Goal: Navigation & Orientation: Find specific page/section

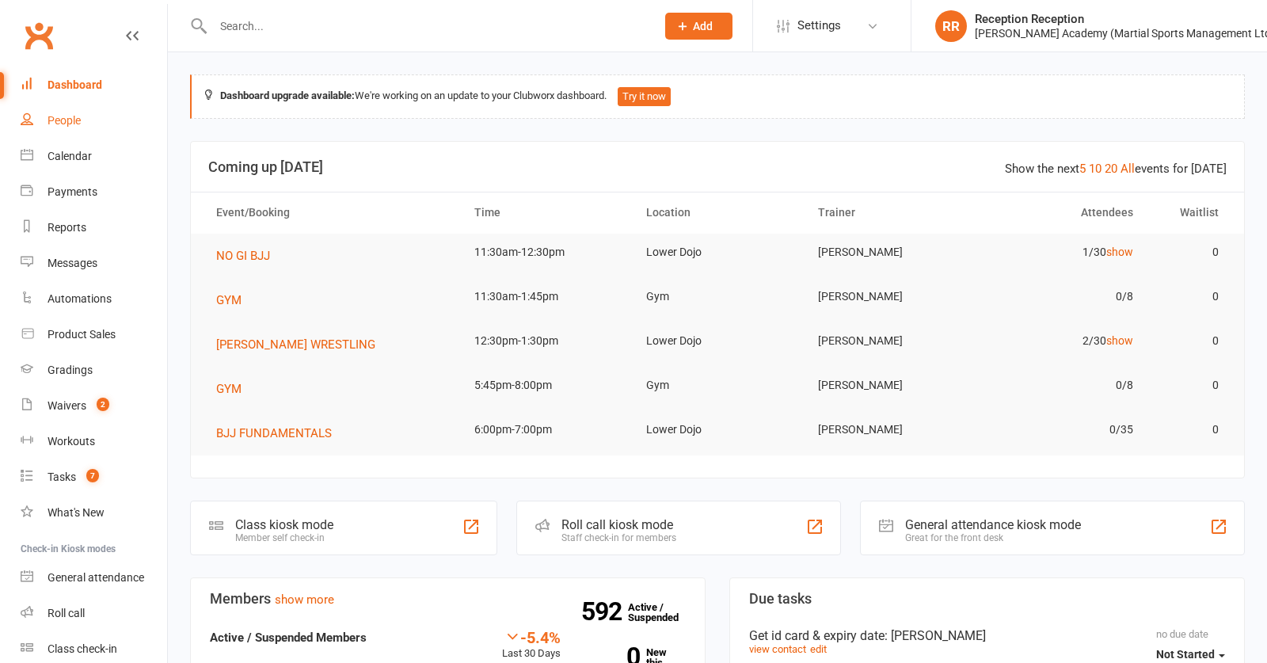
click at [65, 126] on div "People" at bounding box center [64, 120] width 33 height 13
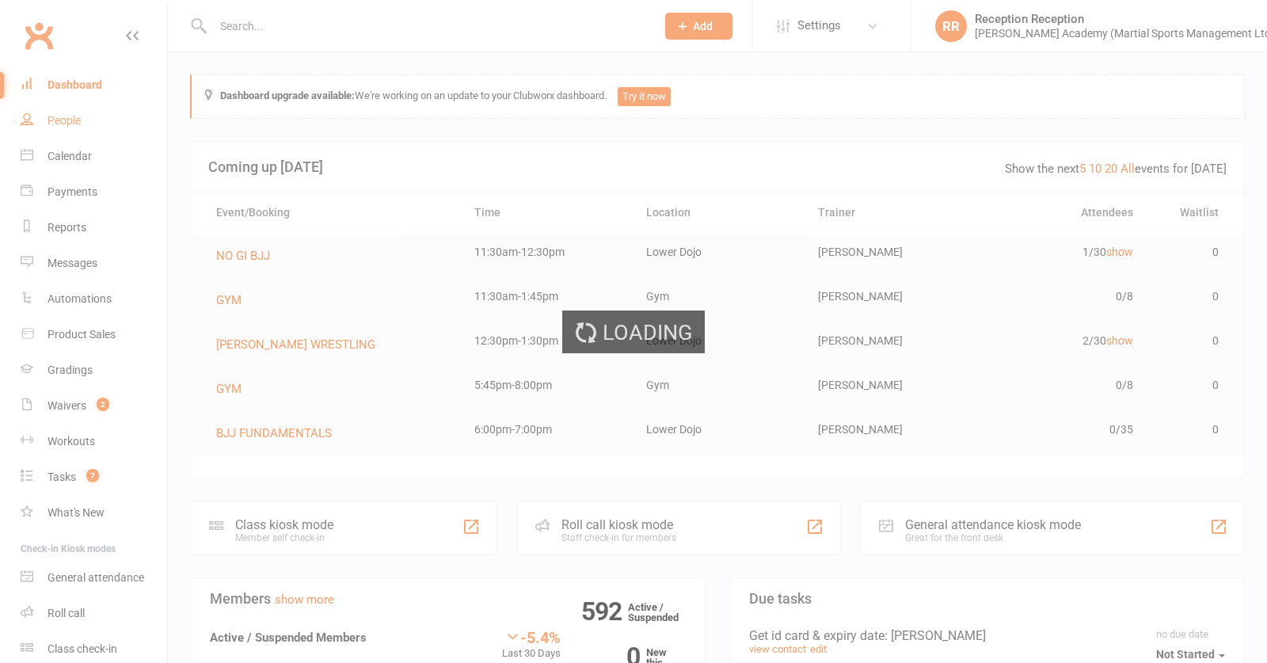
select select "100"
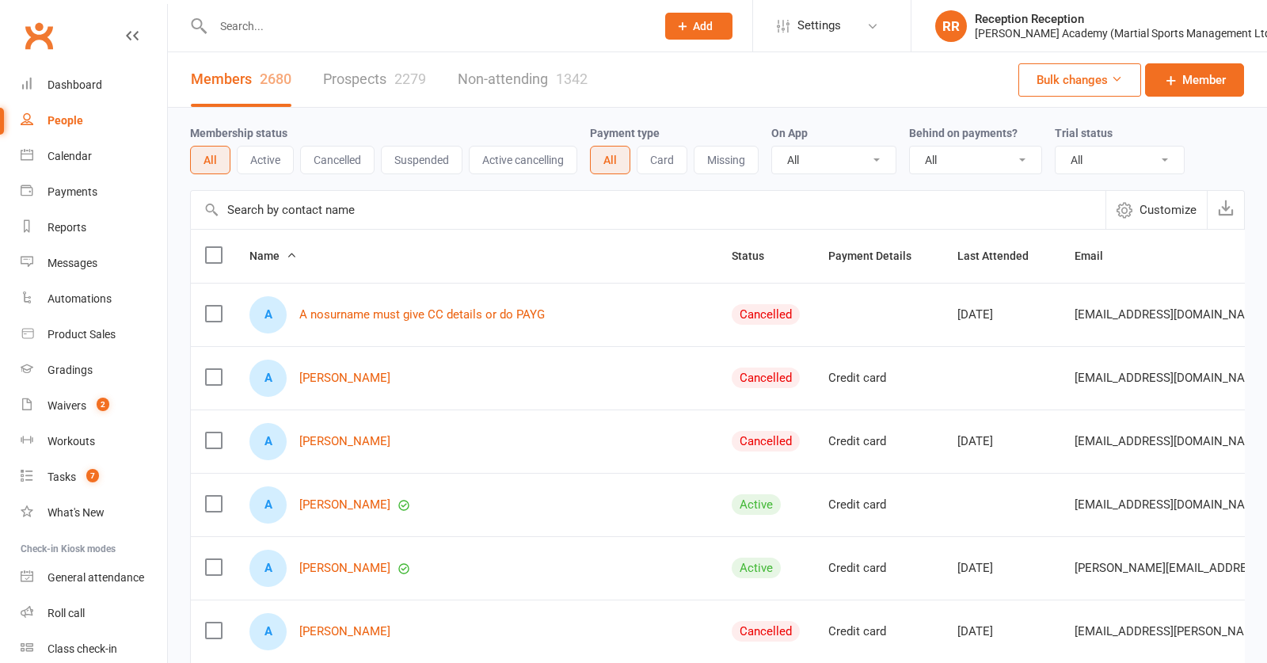
click at [310, 35] on input "text" at bounding box center [426, 26] width 436 height 22
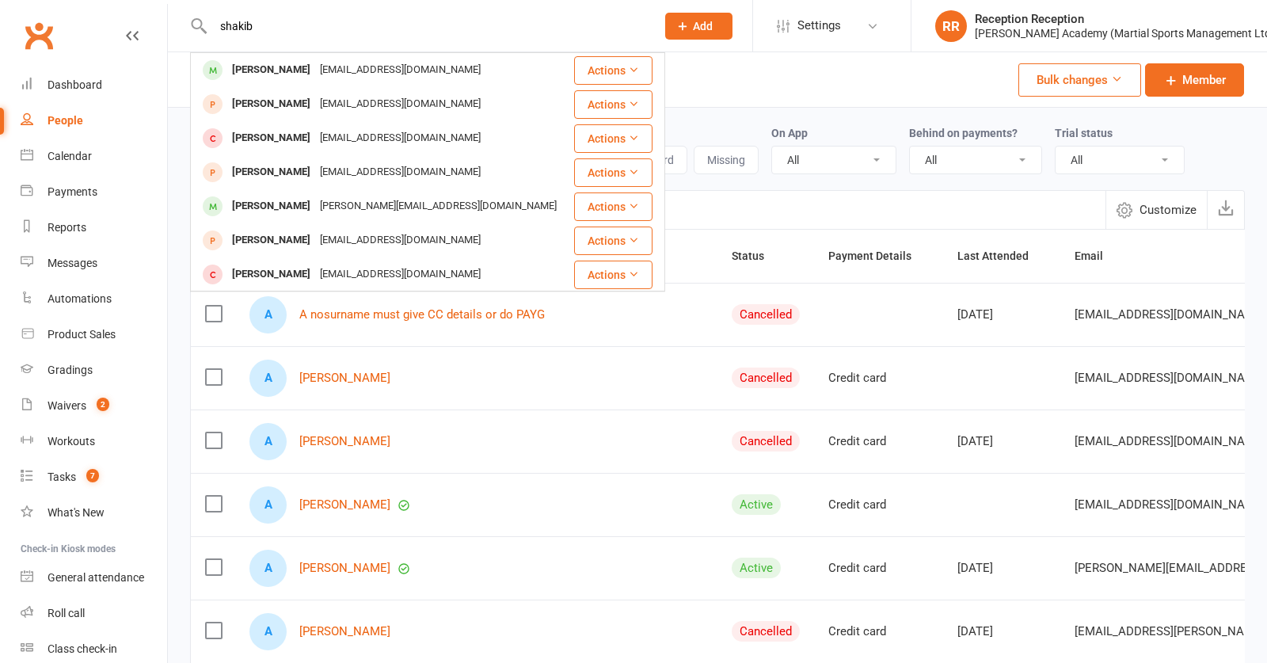
type input "sahib"
drag, startPoint x: 310, startPoint y: 34, endPoint x: 280, endPoint y: 62, distance: 41.5
click at [280, 62] on div "[PERSON_NAME]" at bounding box center [271, 70] width 88 height 23
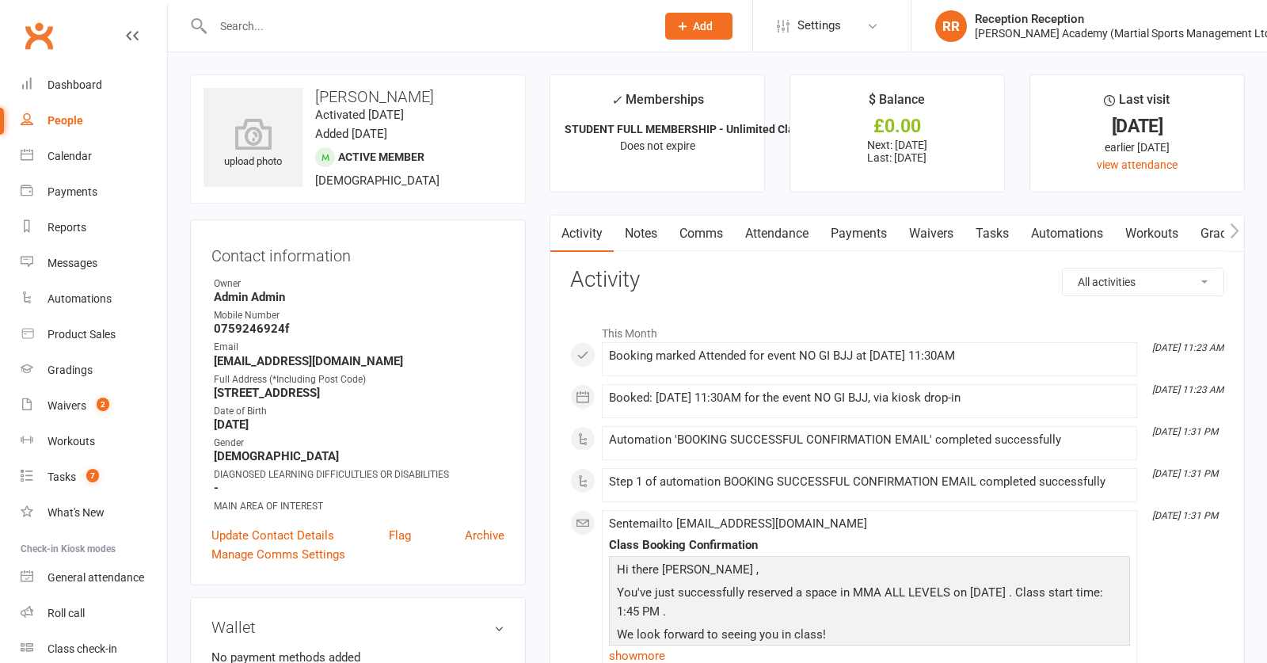
select select "100"
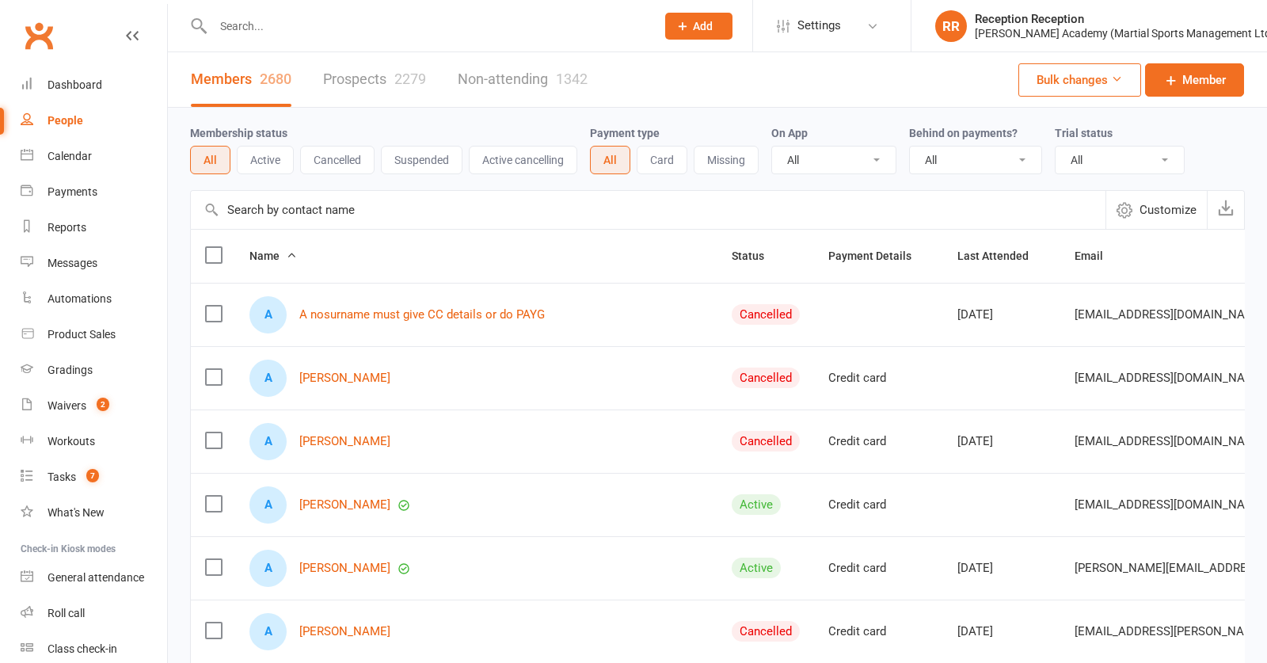
click at [260, 18] on input "text" at bounding box center [426, 26] width 436 height 22
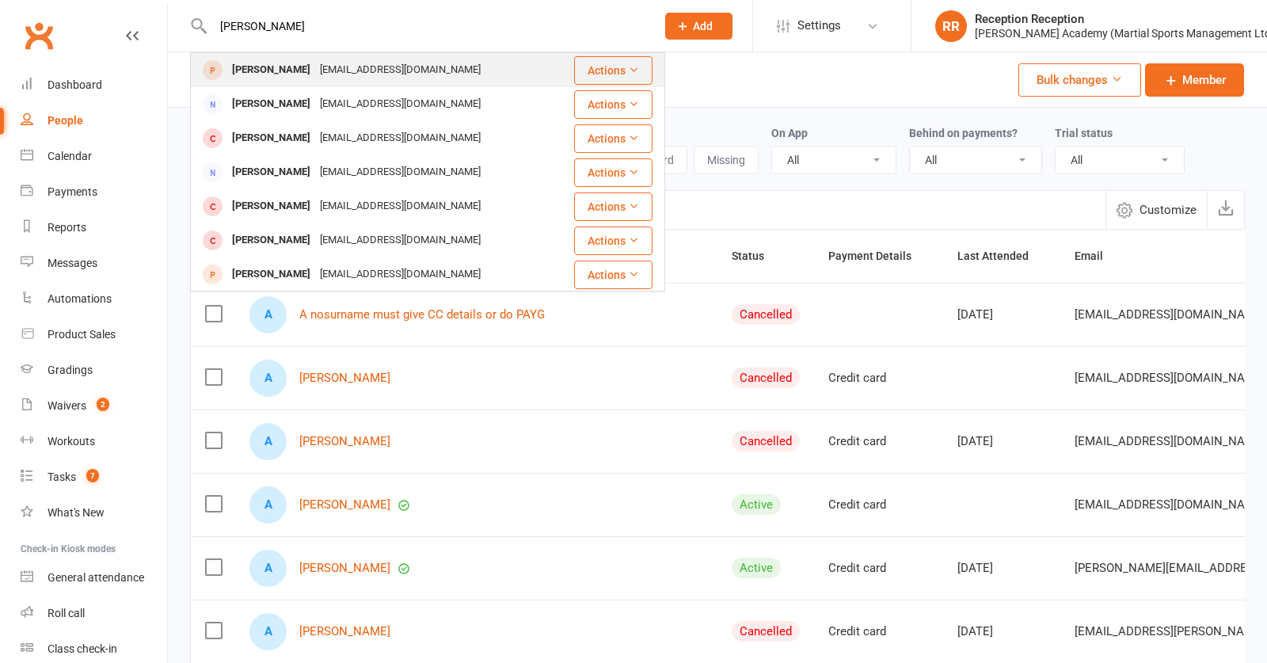
type input "[PERSON_NAME]"
click at [271, 75] on div "[PERSON_NAME]" at bounding box center [271, 70] width 88 height 23
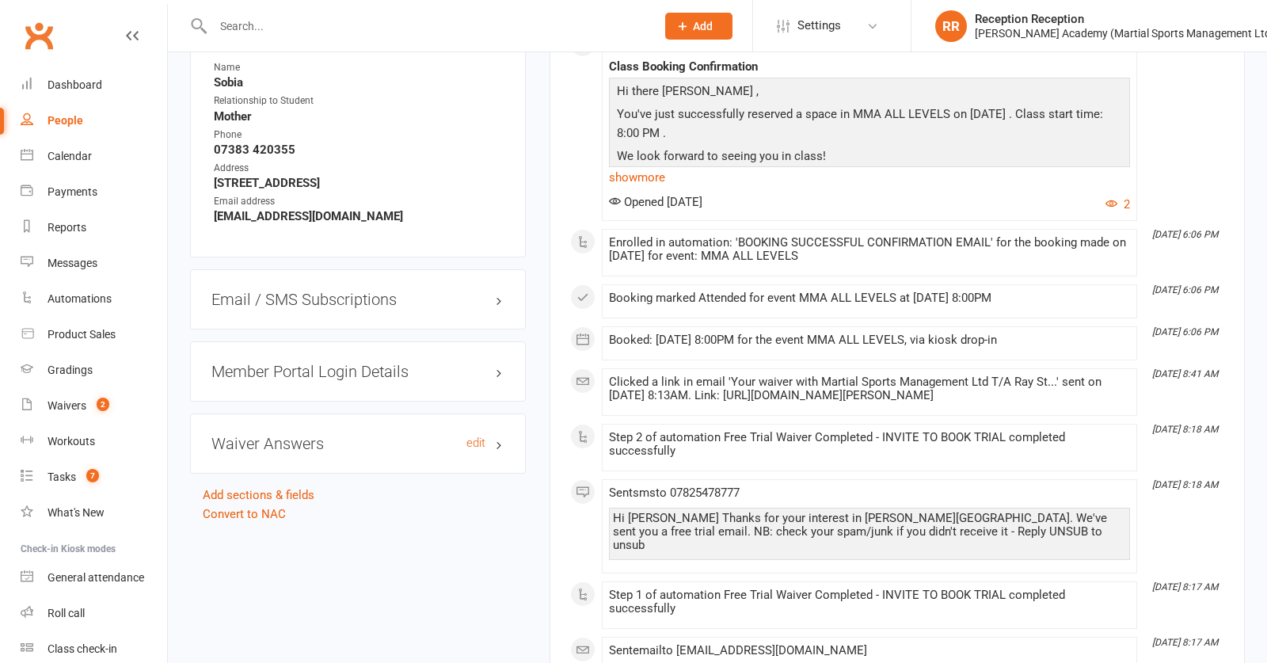
scroll to position [1128, 0]
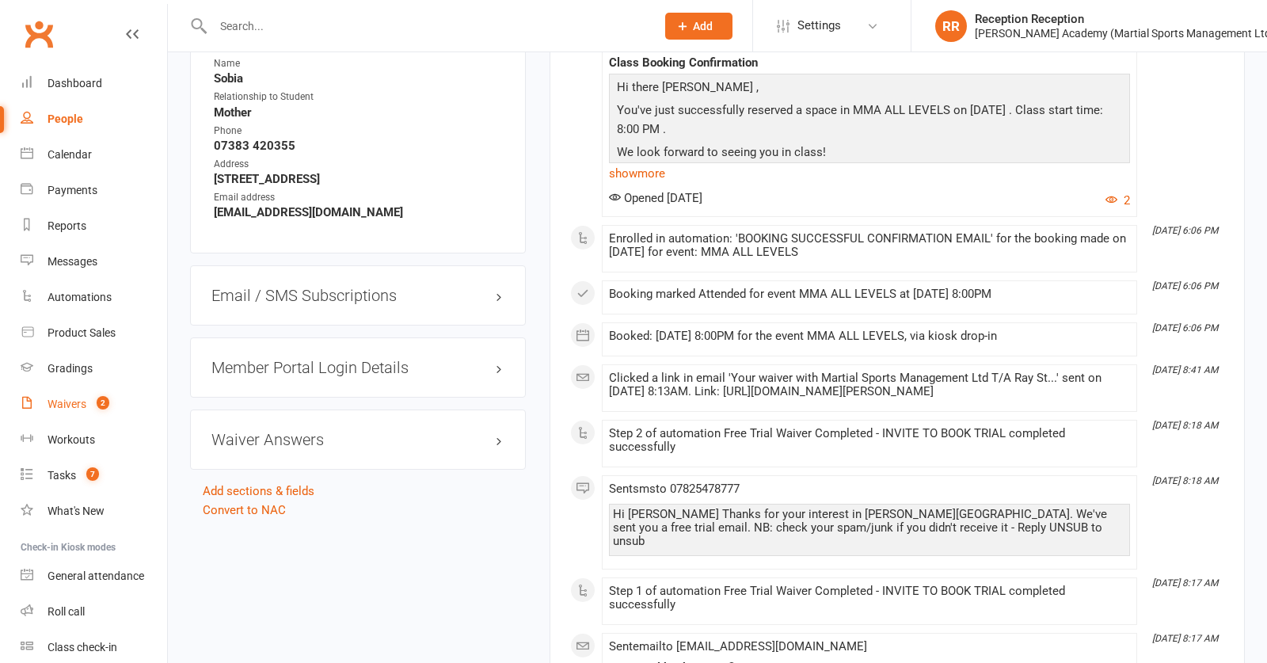
click at [64, 417] on link "Waivers 2" at bounding box center [94, 404] width 146 height 36
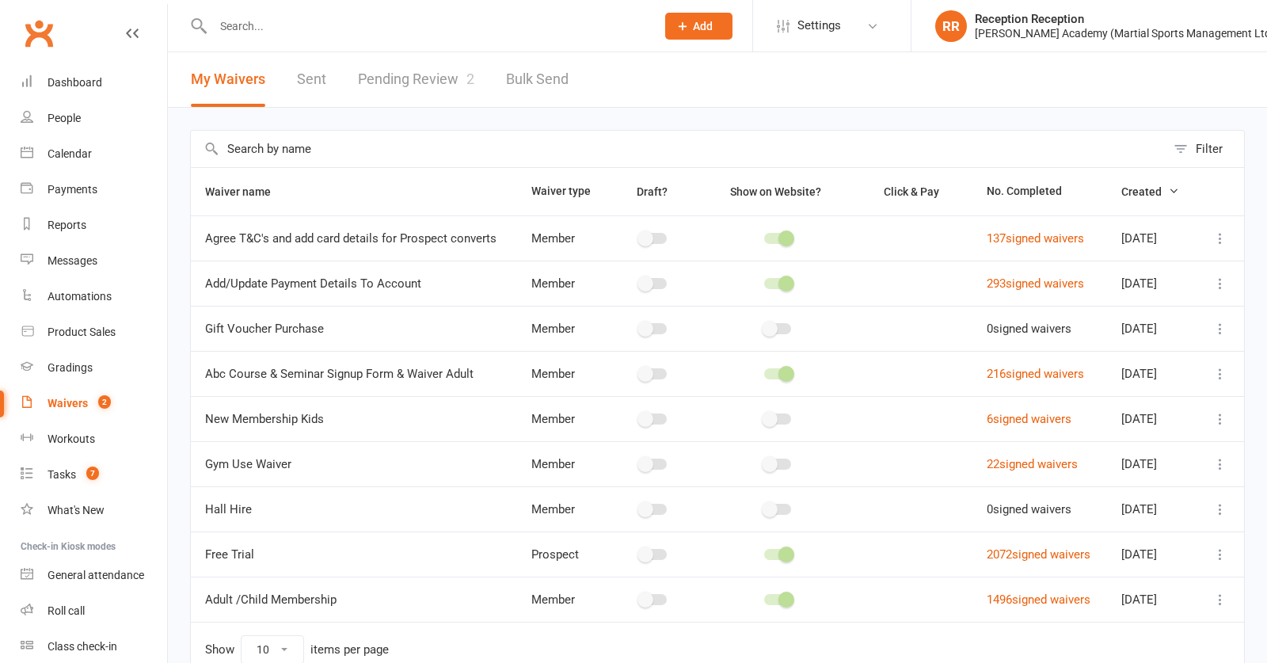
click at [379, 105] on link "Pending Review 2" at bounding box center [416, 79] width 116 height 55
